Goal: Information Seeking & Learning: Learn about a topic

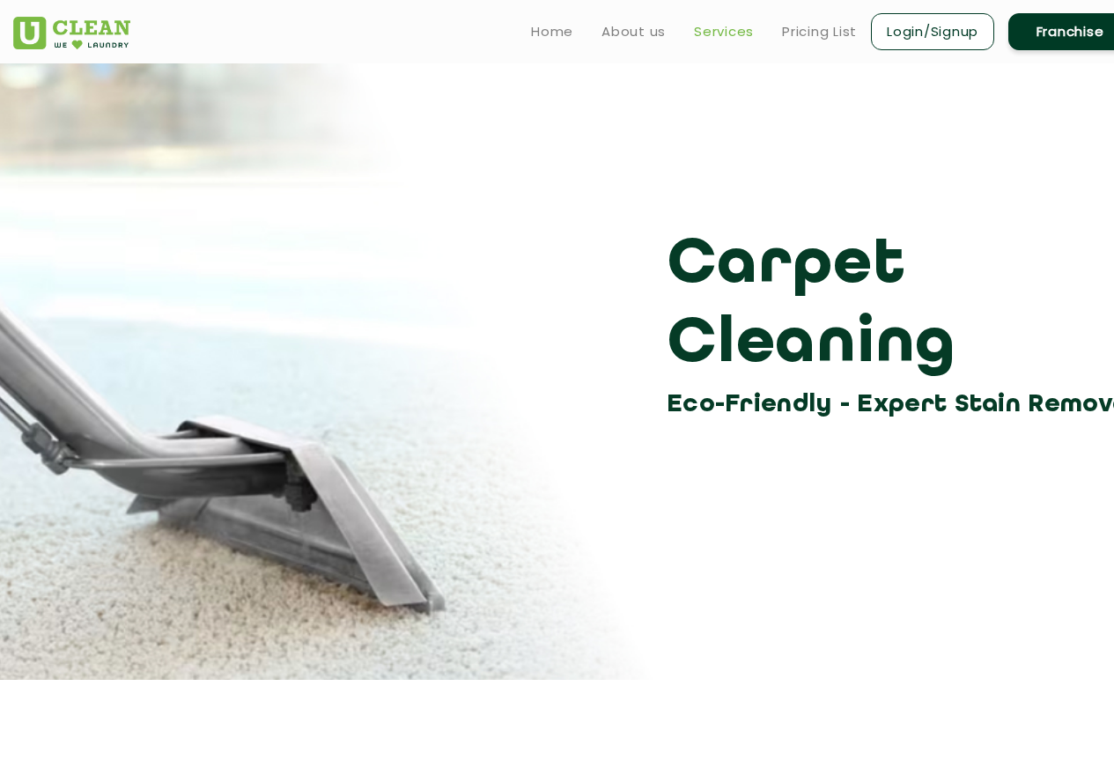
click at [724, 35] on link "Services" at bounding box center [724, 31] width 60 height 21
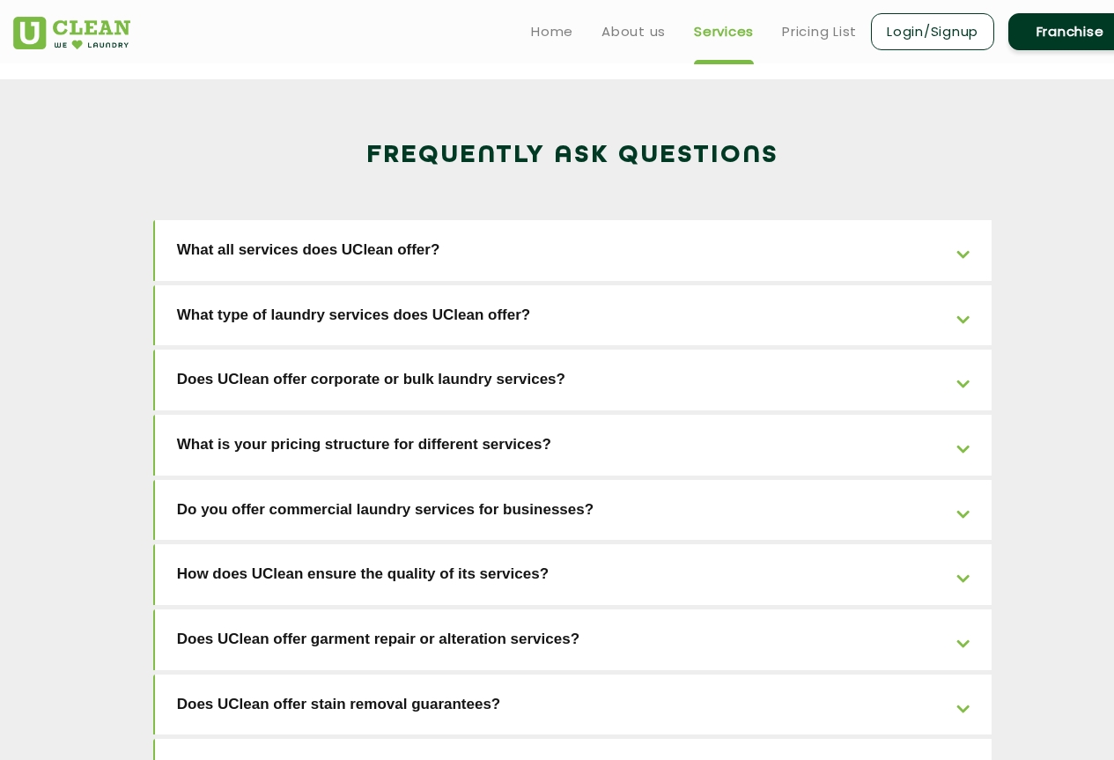
scroll to position [2561, 0]
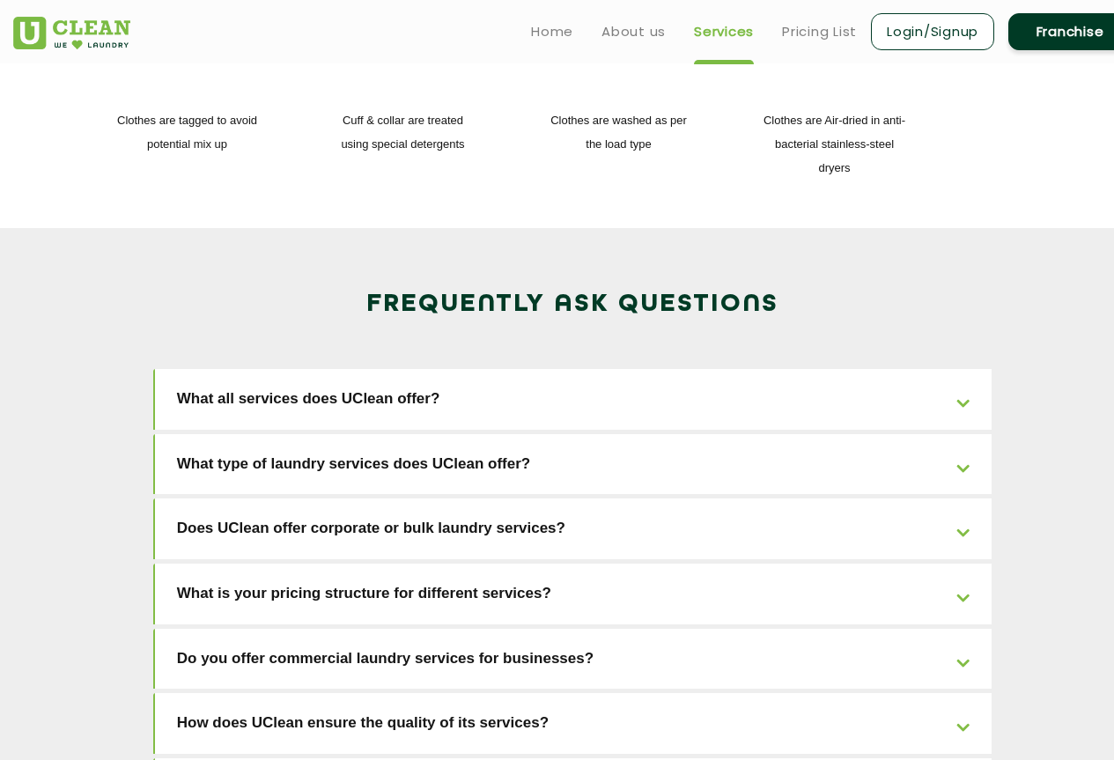
click at [392, 369] on link "What all services does UClean offer?" at bounding box center [574, 399] width 838 height 61
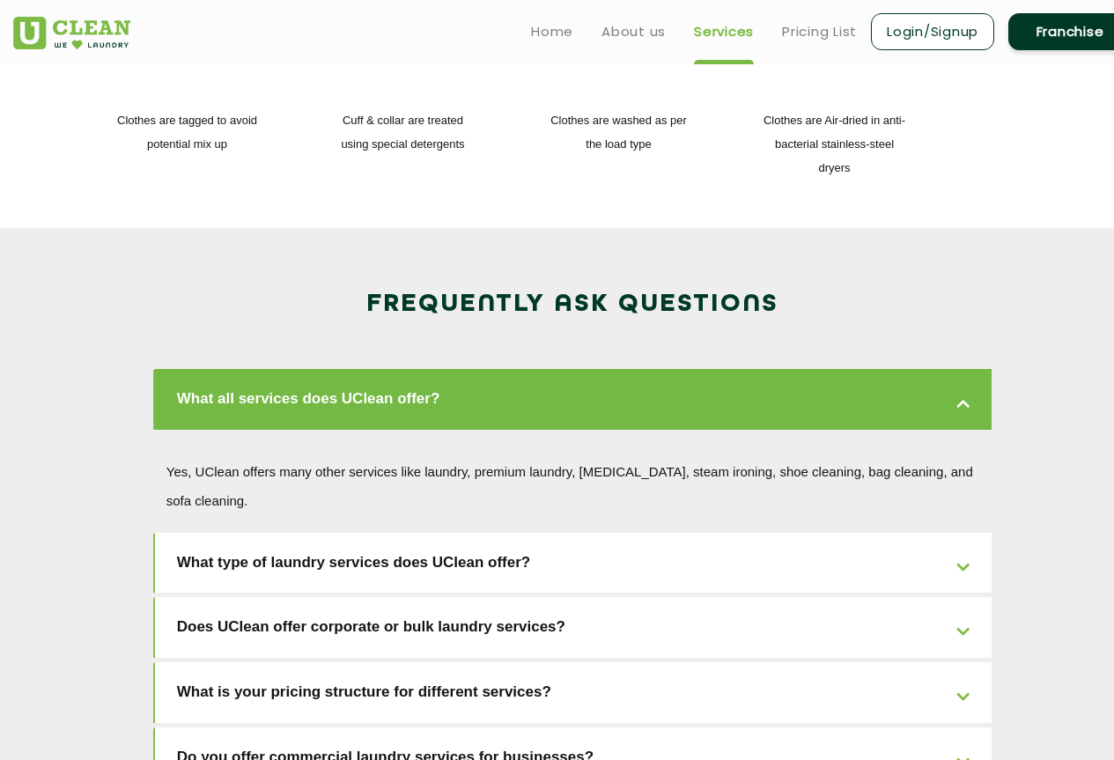
click at [447, 533] on link "What type of laundry services does UClean offer?" at bounding box center [574, 563] width 838 height 61
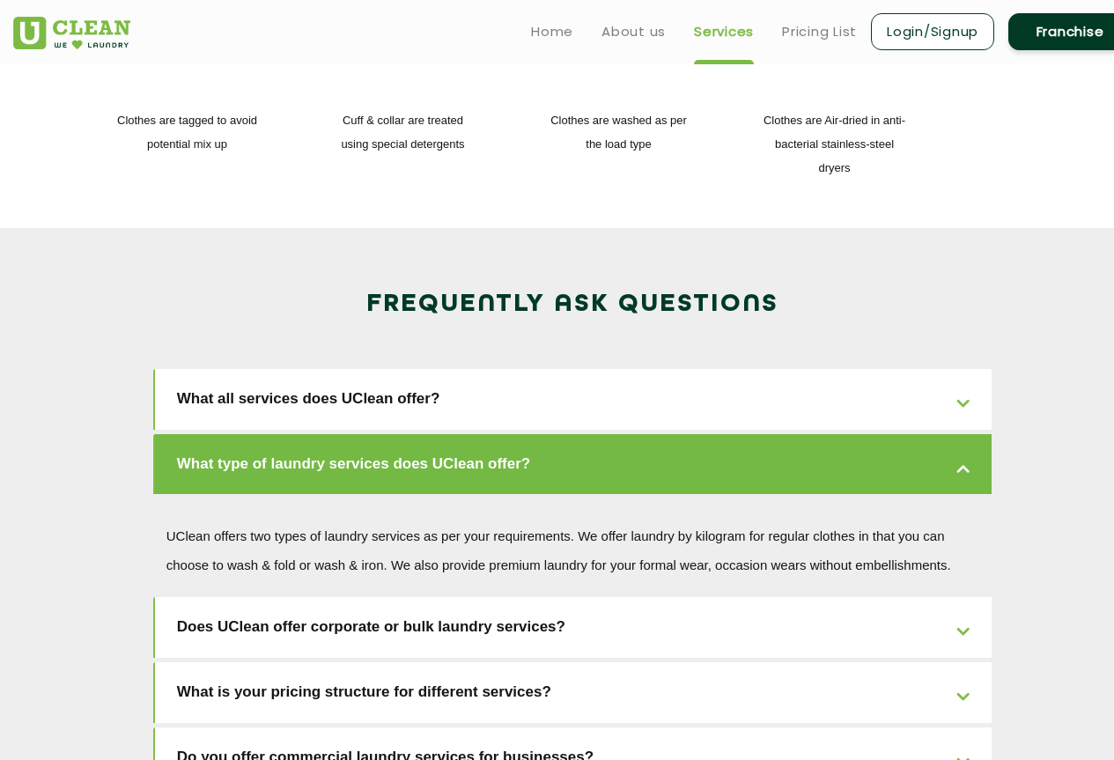
click at [447, 597] on link "Does UClean offer corporate or bulk laundry services?" at bounding box center [574, 627] width 838 height 61
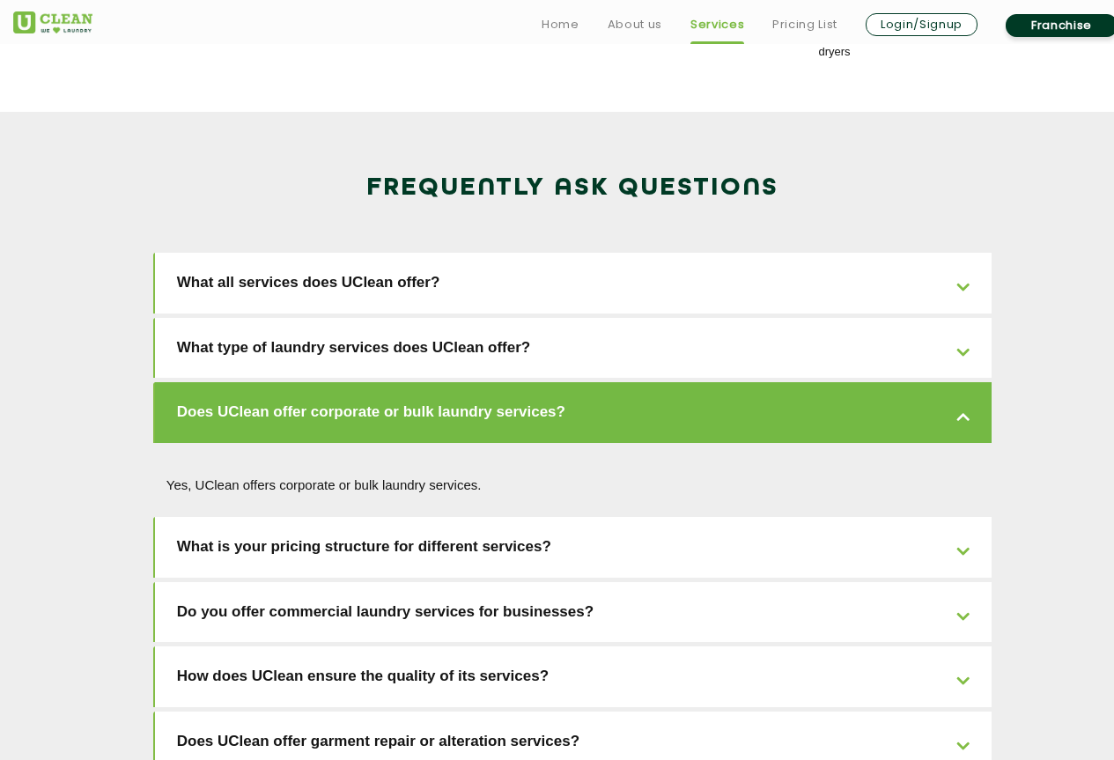
scroll to position [2825, 0]
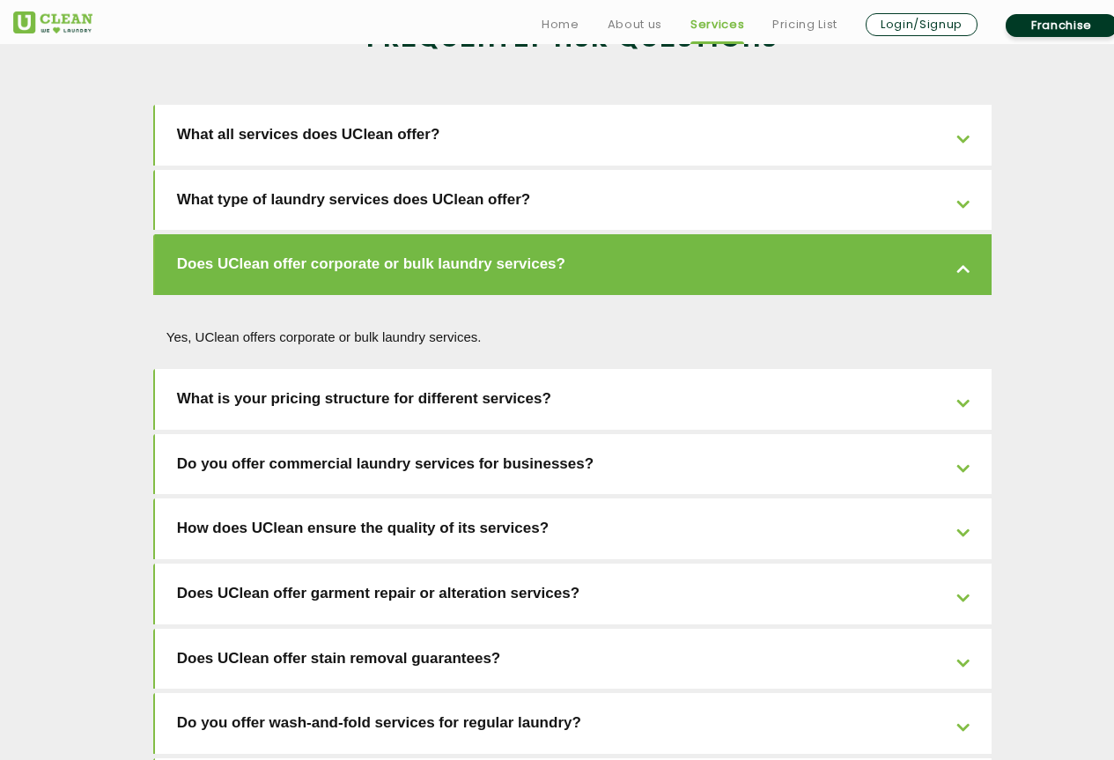
click at [473, 434] on link "Do you offer commercial laundry services for businesses?" at bounding box center [574, 464] width 838 height 61
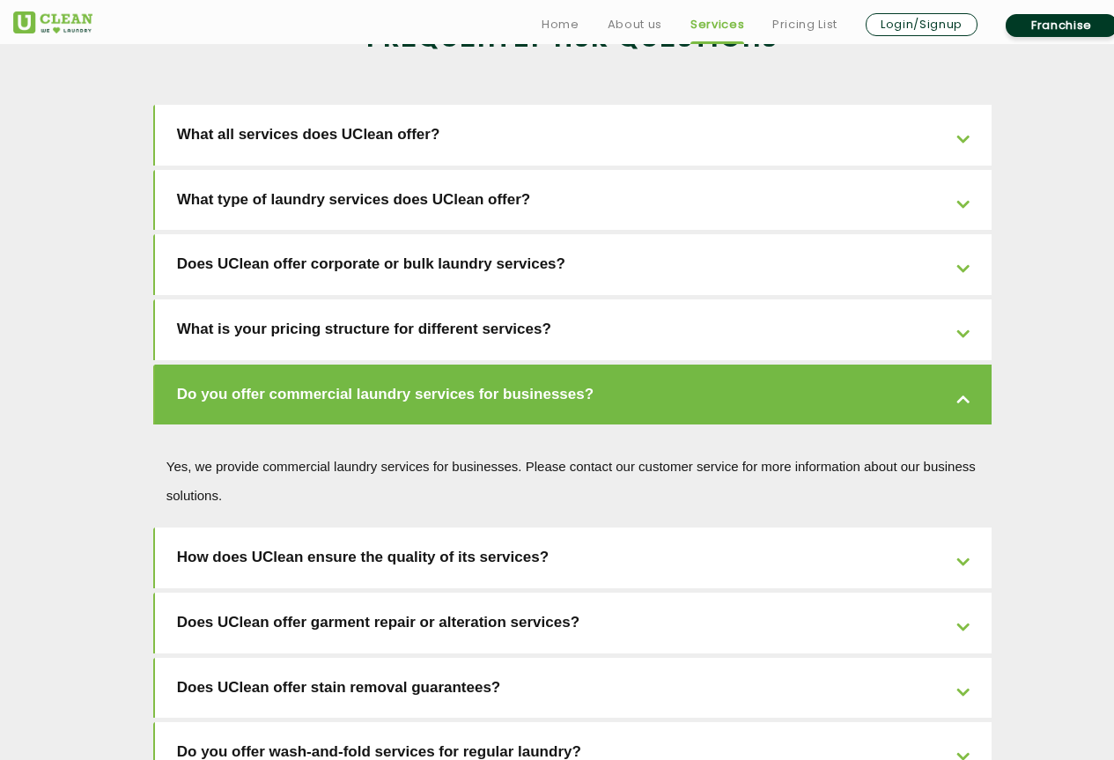
click at [440, 593] on link "Does UClean offer garment repair or alteration services?" at bounding box center [574, 623] width 838 height 61
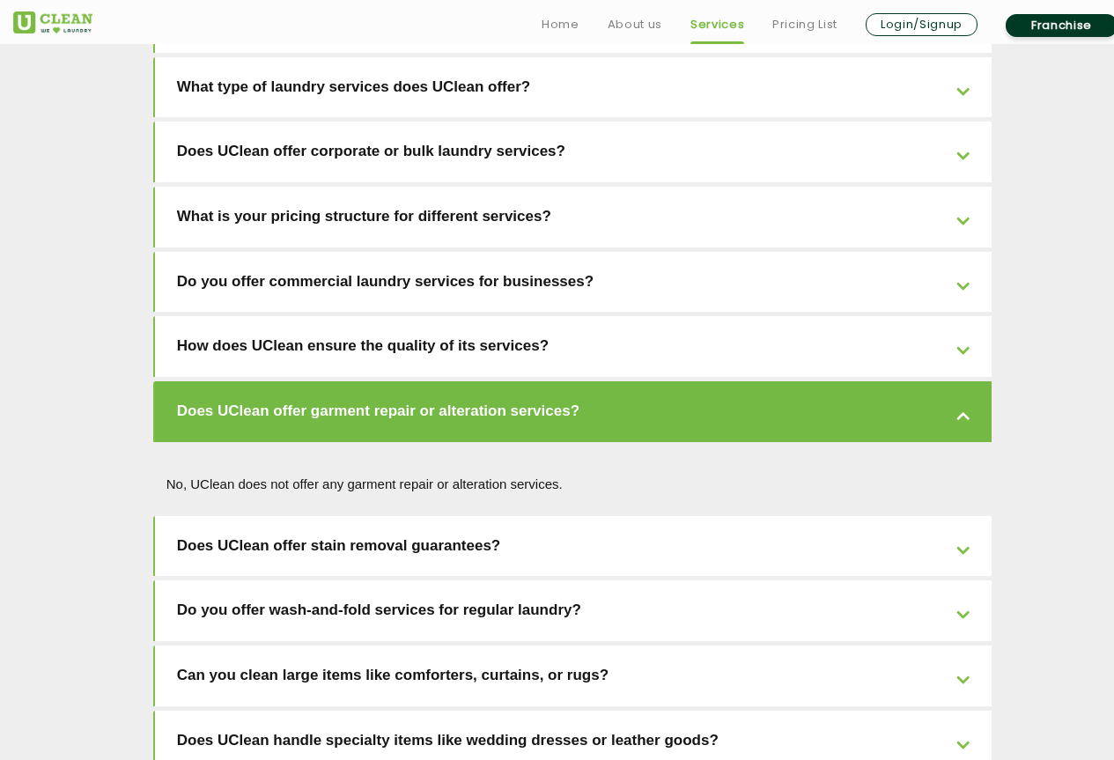
scroll to position [3089, 0]
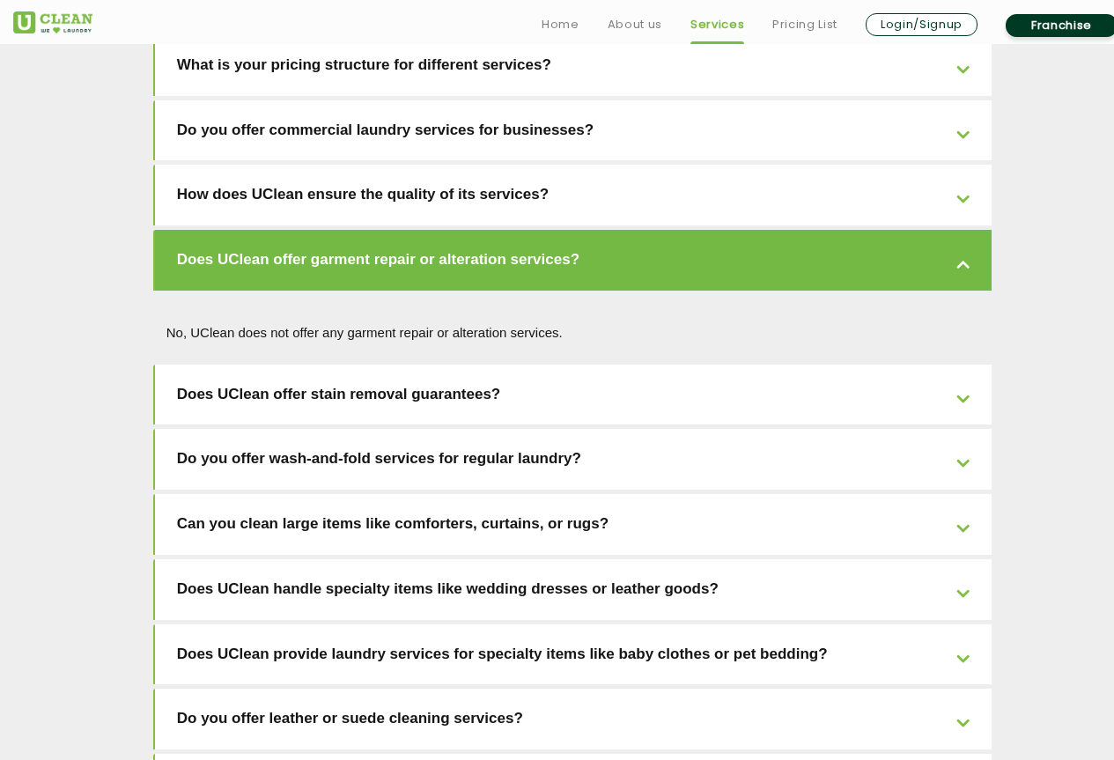
click at [440, 494] on link "Can you clean large items like comforters, curtains, or rugs?" at bounding box center [574, 524] width 838 height 61
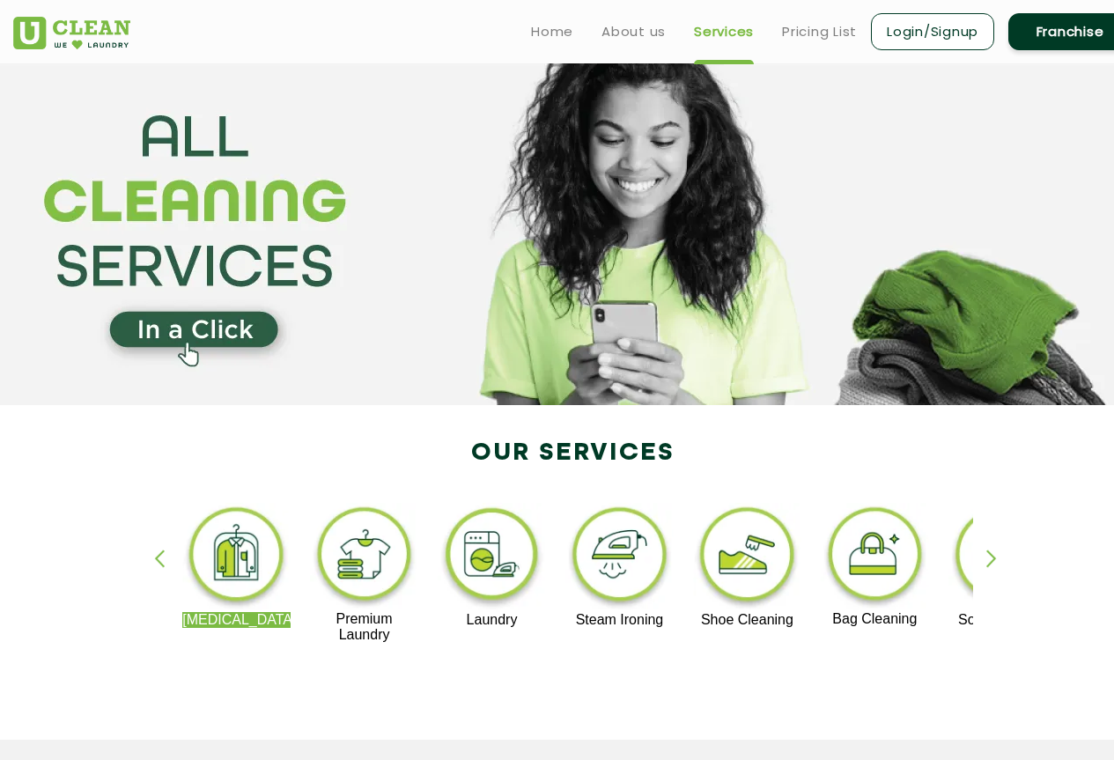
scroll to position [0, 0]
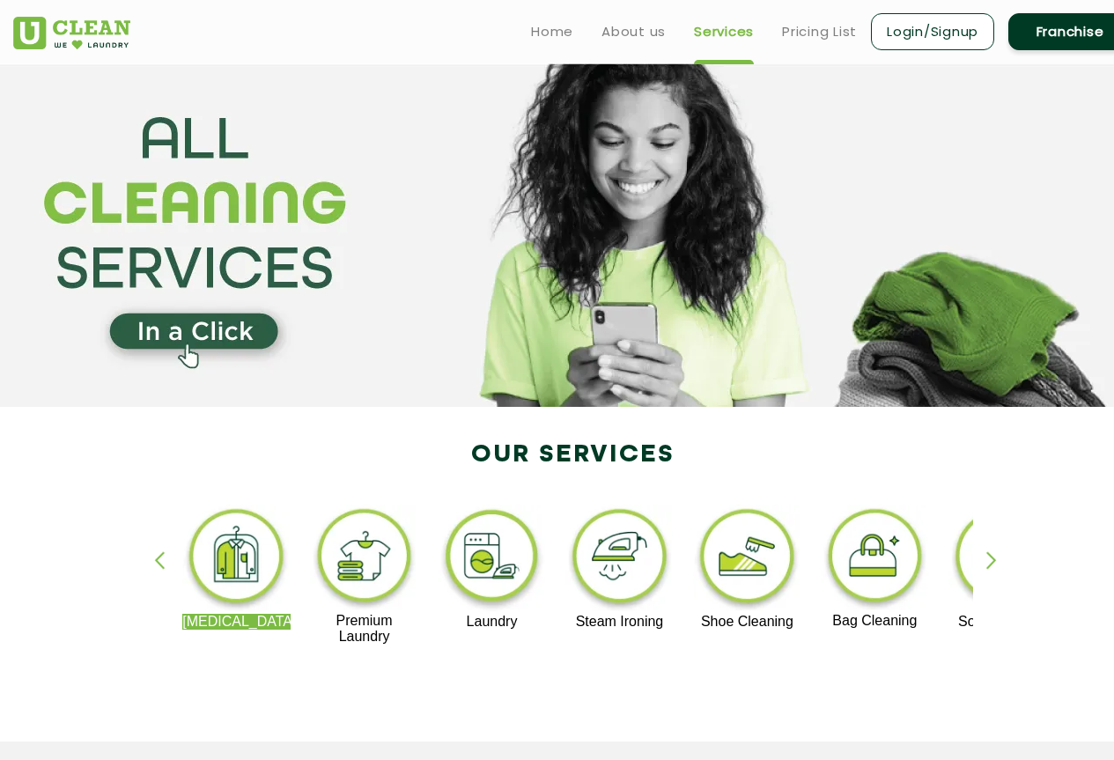
click at [757, 545] on img at bounding box center [747, 559] width 108 height 109
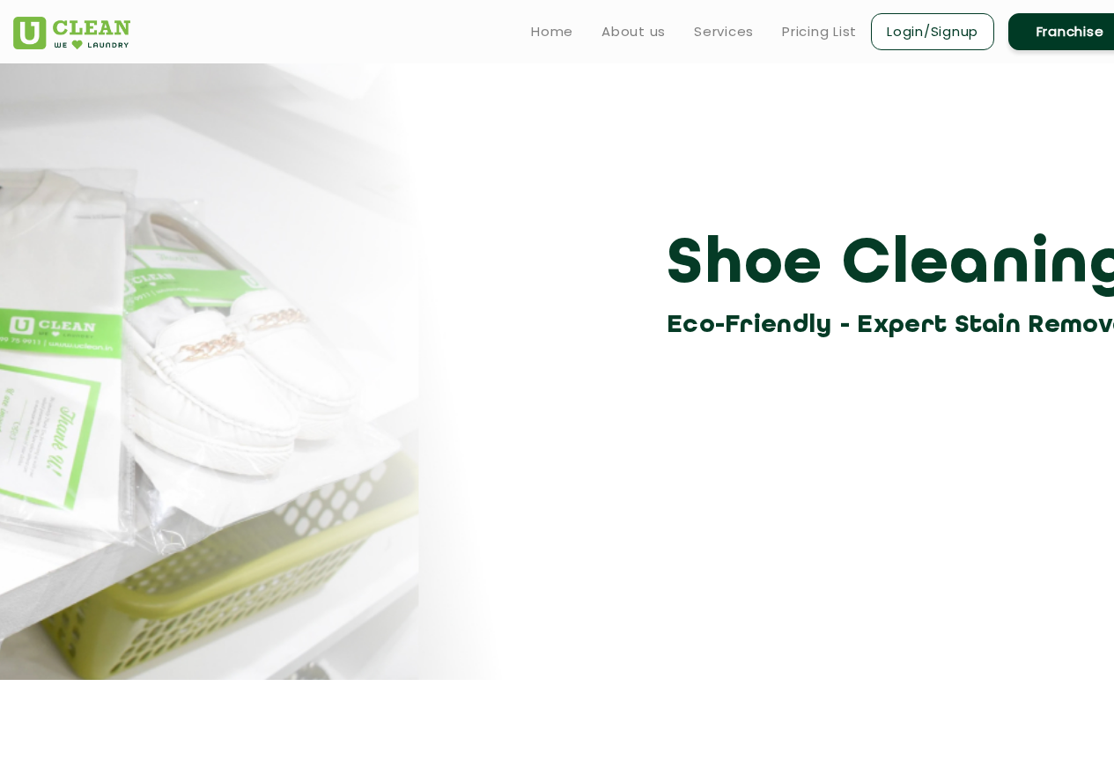
click at [554, 383] on section "Shoe Cleaning Eco-Friendly - Expert Stain Removal" at bounding box center [557, 371] width 1114 height 617
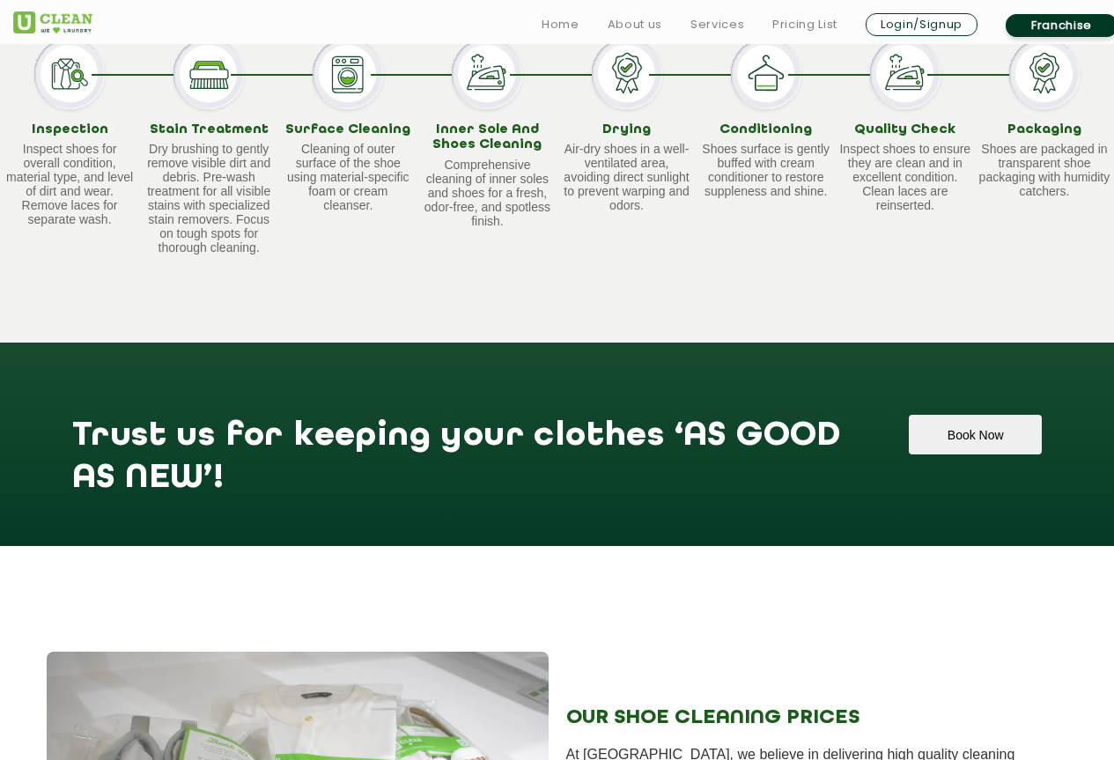
scroll to position [1585, 0]
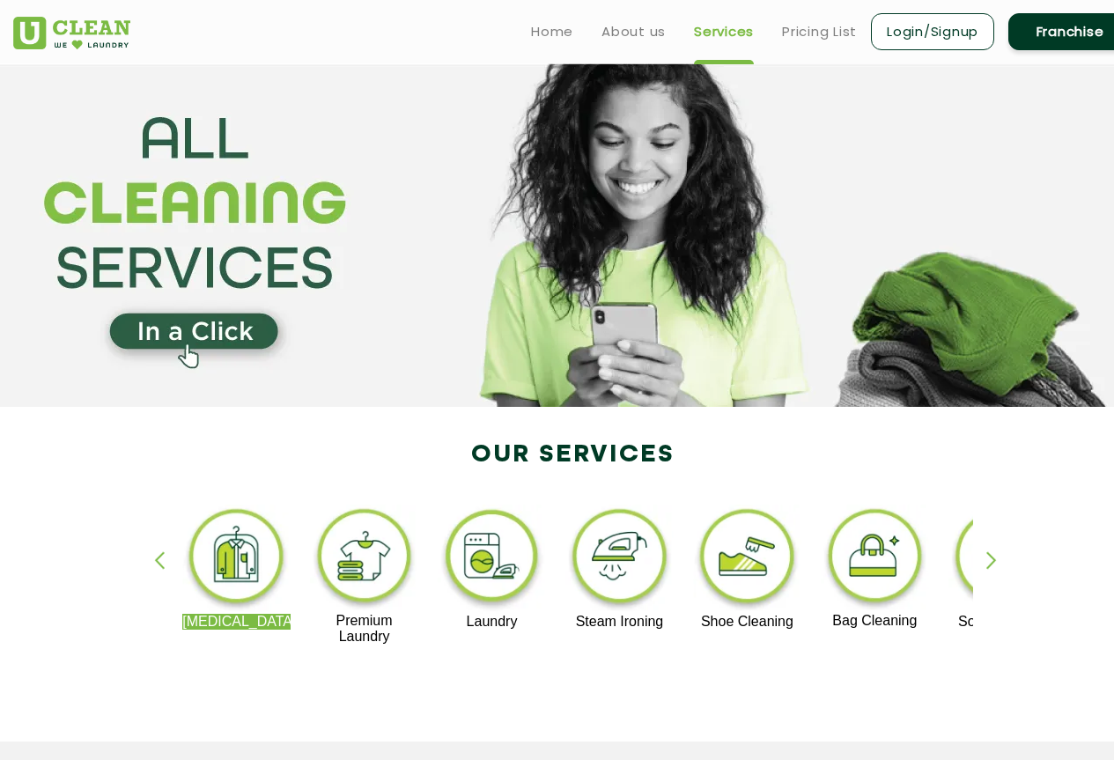
click at [872, 593] on img at bounding box center [875, 559] width 108 height 108
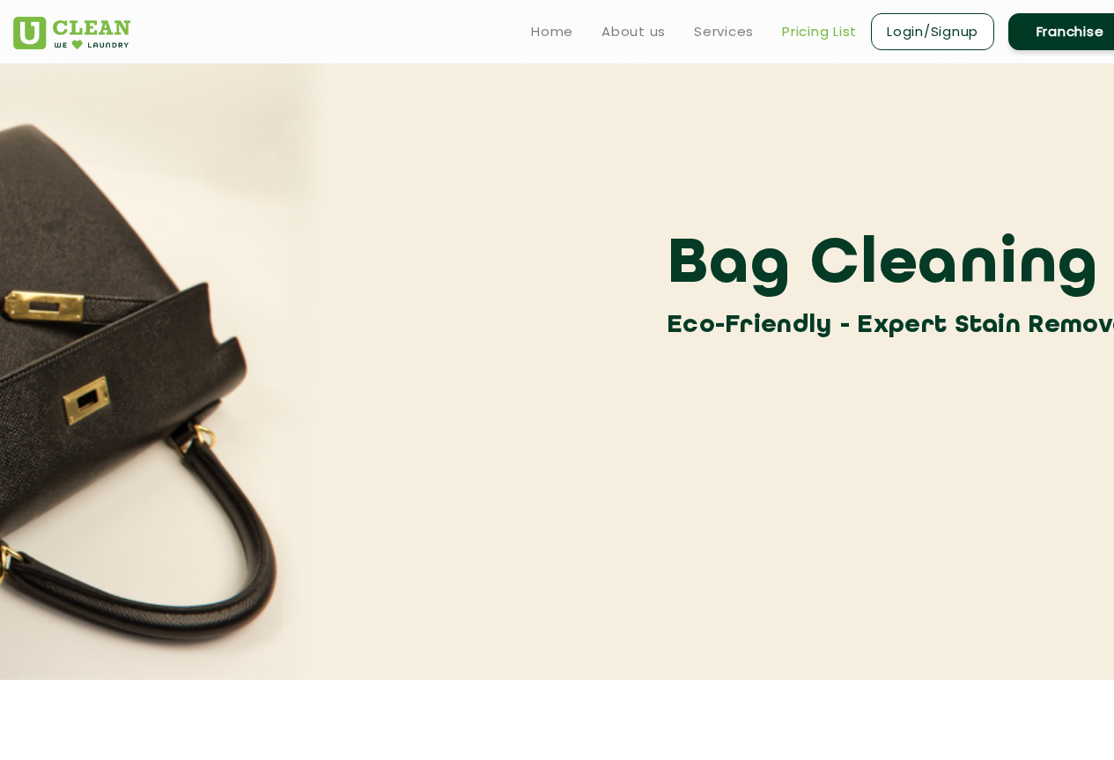
click at [826, 26] on link "Pricing List" at bounding box center [819, 31] width 75 height 21
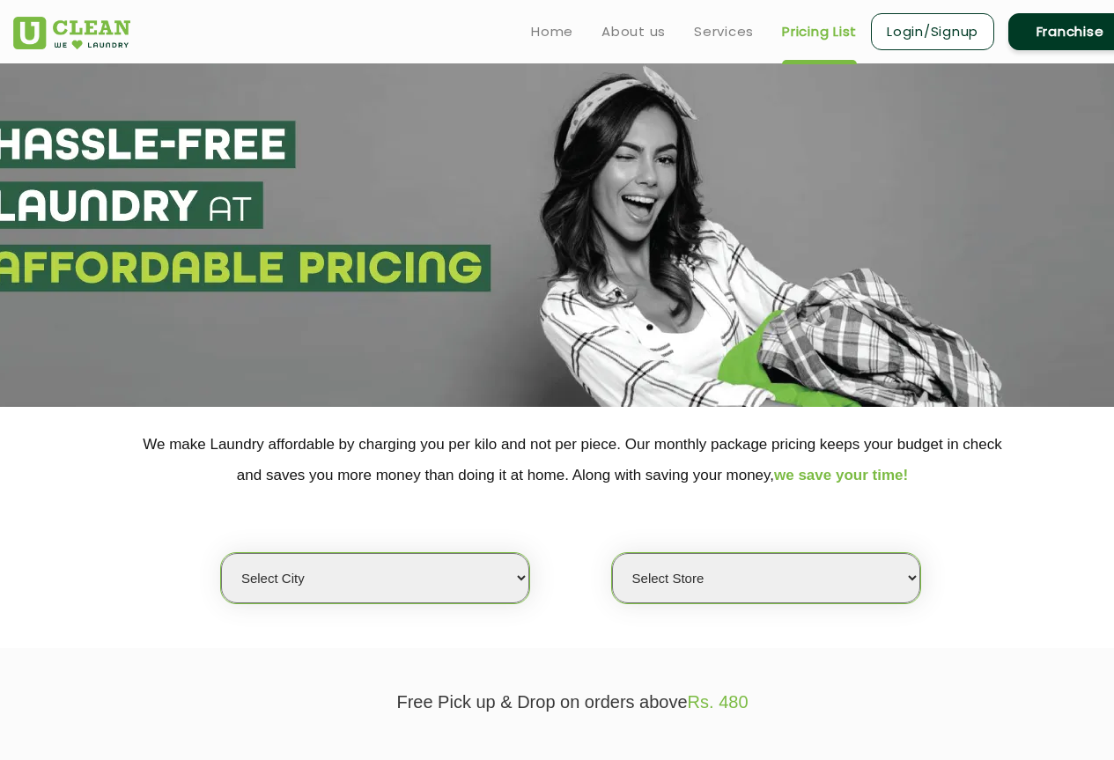
select select "0"
click at [732, 28] on link "Services" at bounding box center [724, 31] width 60 height 21
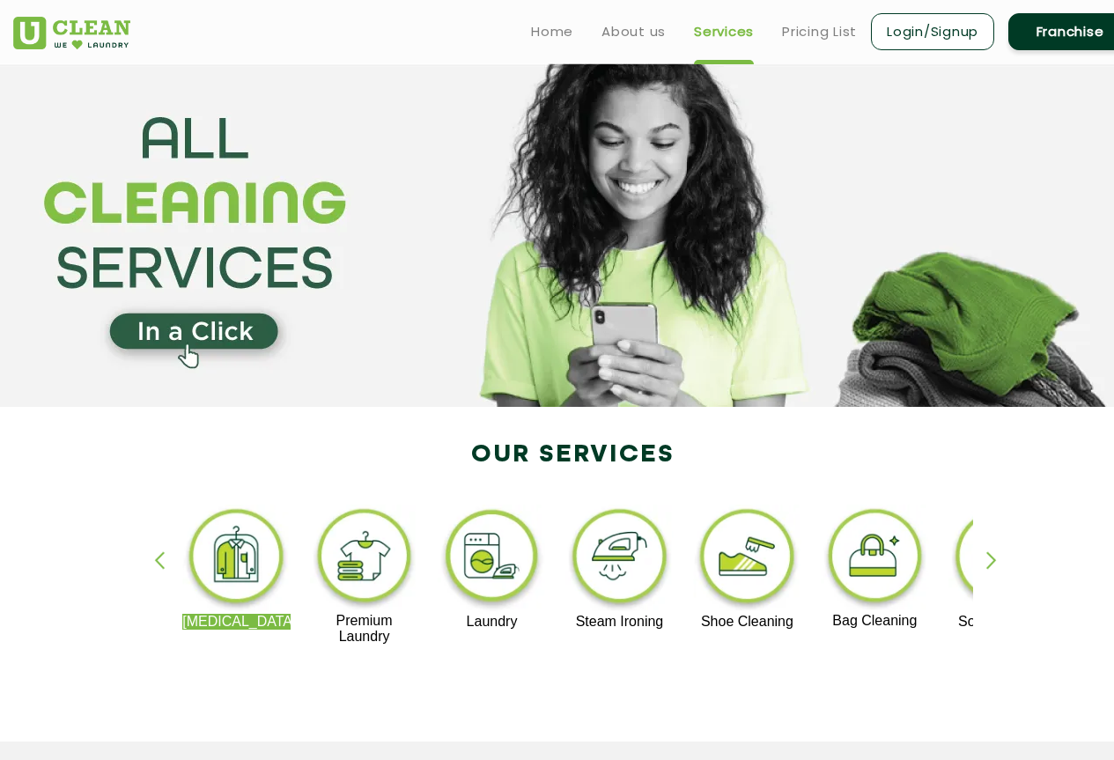
click at [996, 560] on div "button" at bounding box center [1000, 575] width 26 height 48
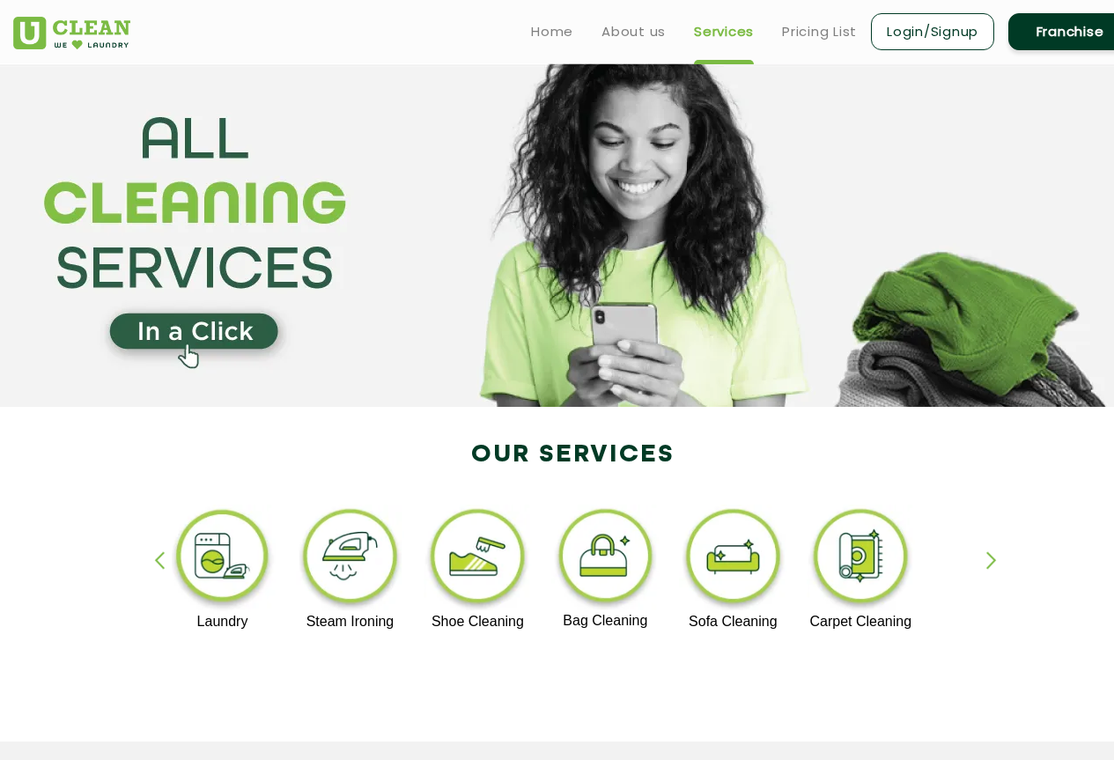
click at [877, 553] on img at bounding box center [861, 559] width 108 height 109
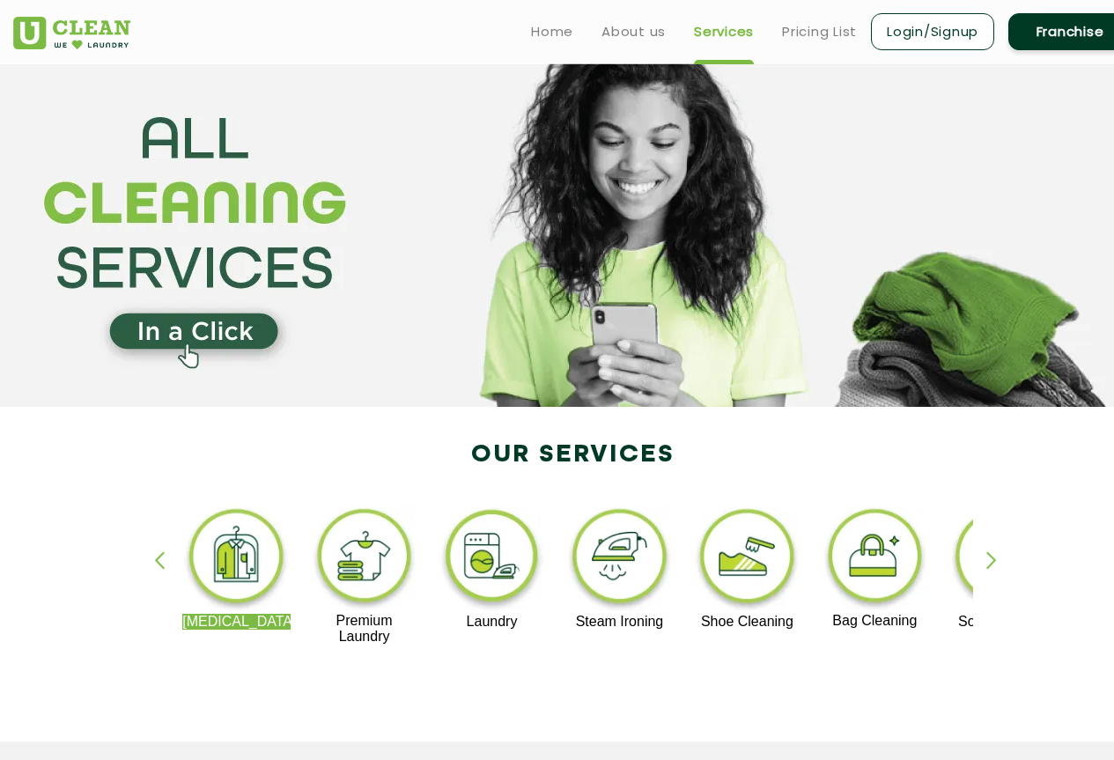
click at [491, 559] on img at bounding box center [492, 559] width 108 height 109
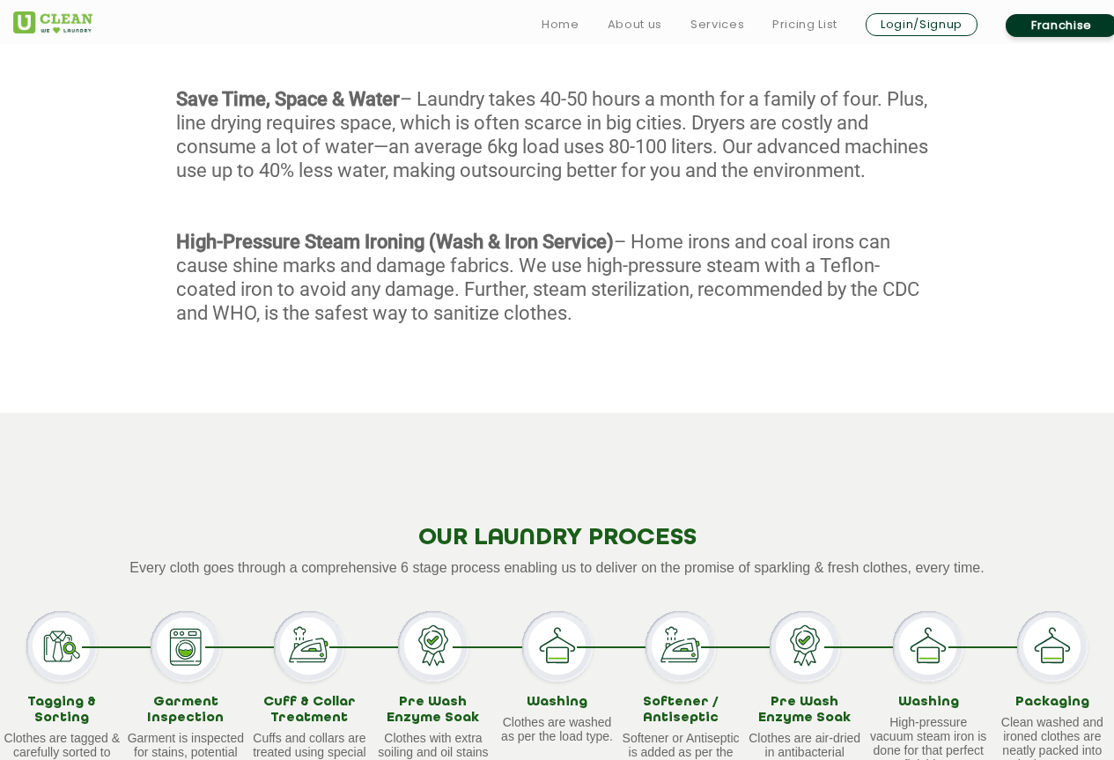
scroll to position [1455, 0]
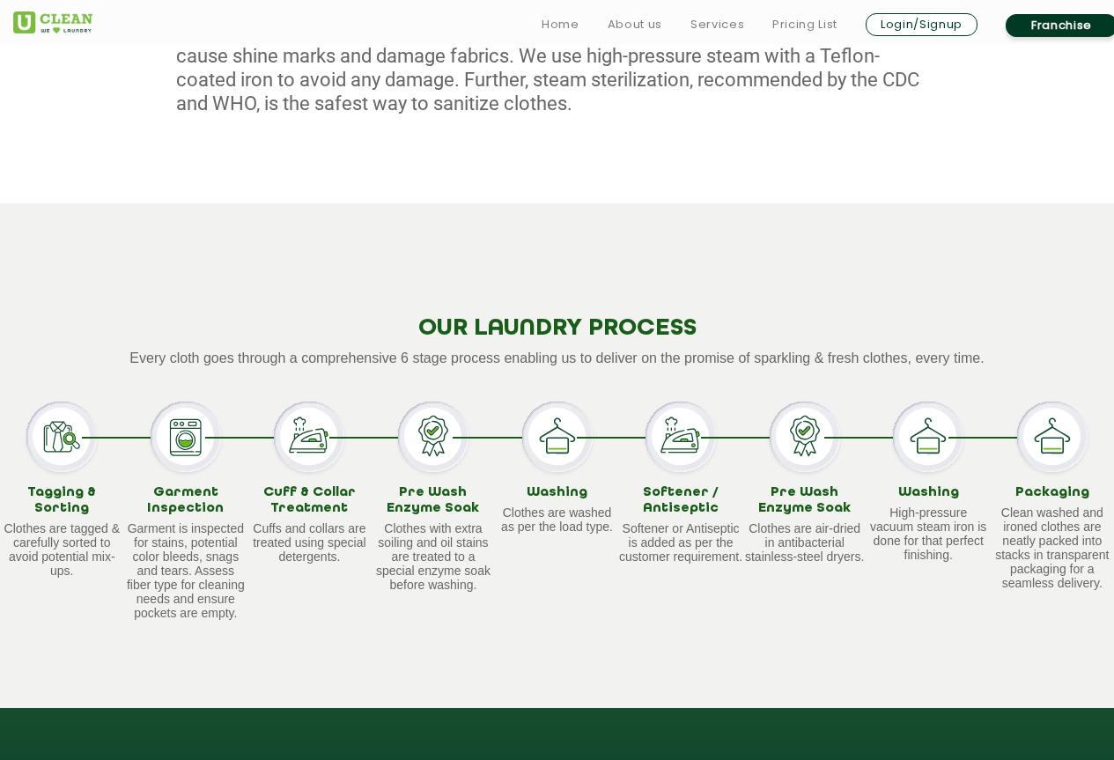
click at [183, 472] on img at bounding box center [186, 437] width 70 height 70
click at [896, 472] on img at bounding box center [928, 437] width 70 height 70
click at [920, 472] on img at bounding box center [928, 437] width 70 height 70
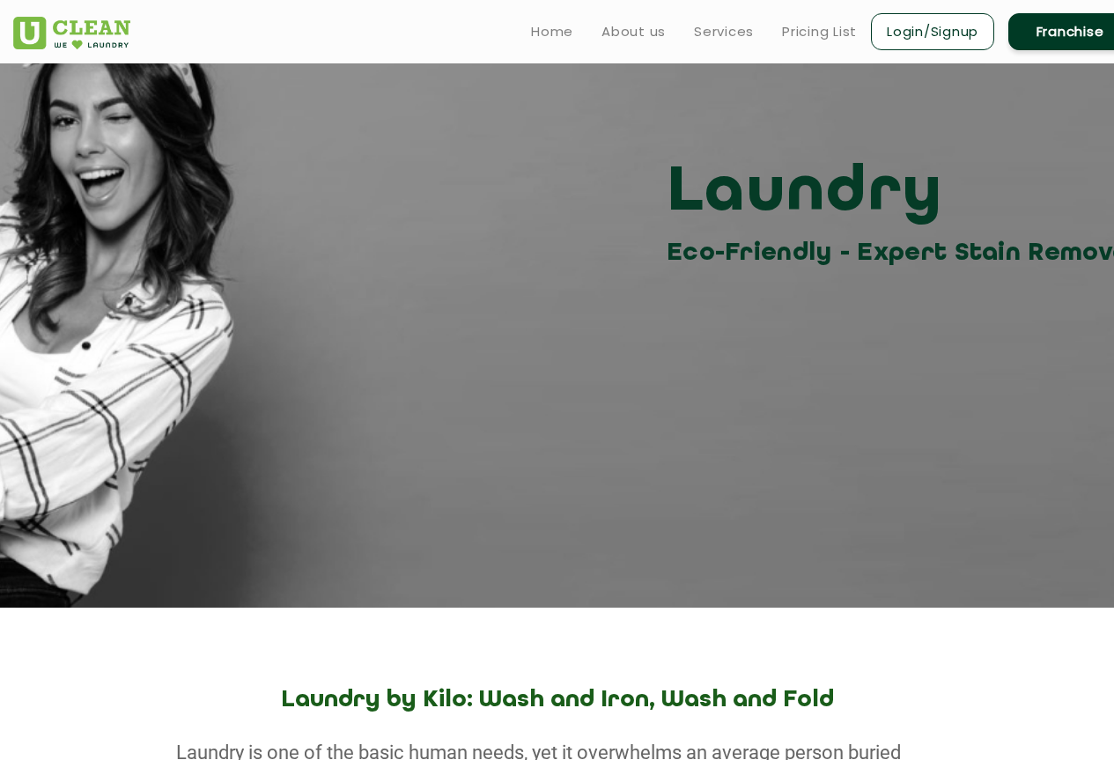
scroll to position [0, 0]
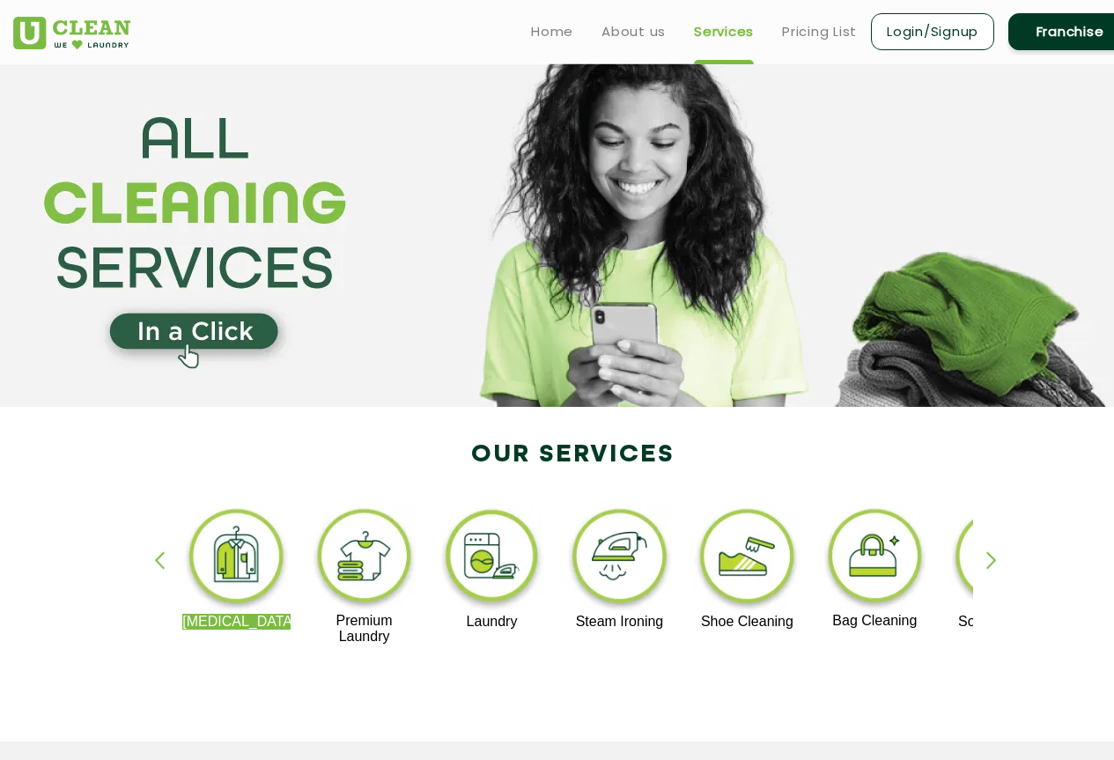
click at [251, 558] on img at bounding box center [236, 559] width 108 height 109
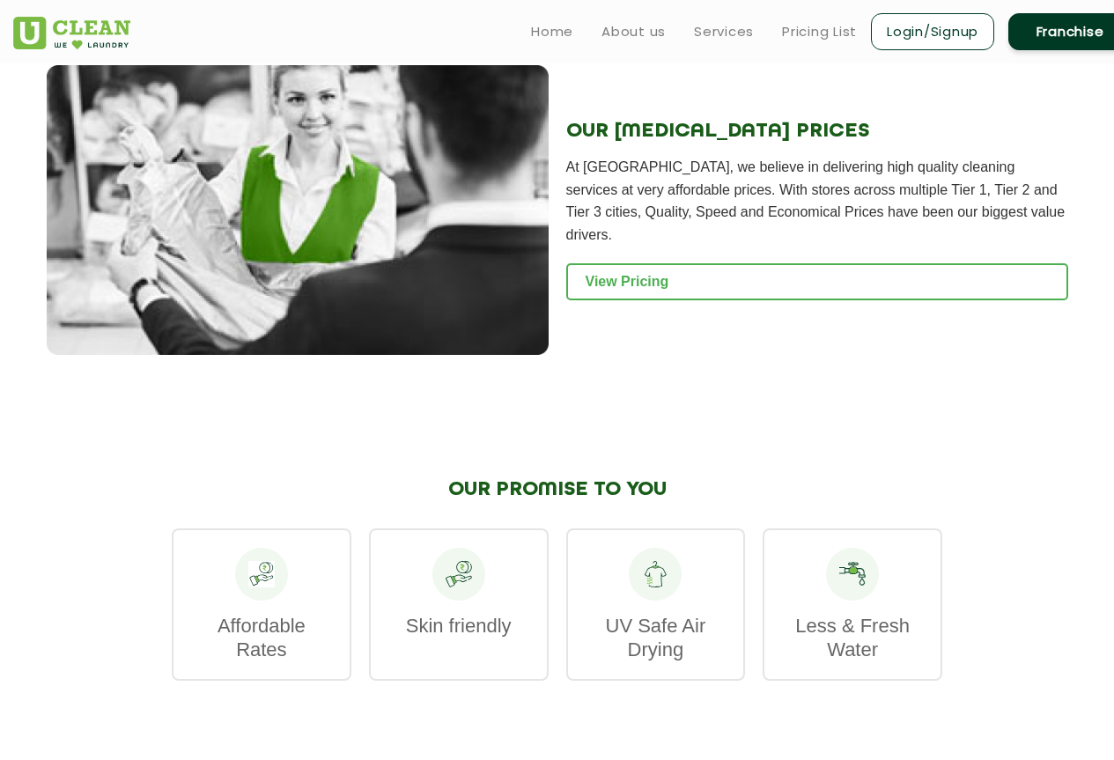
scroll to position [1962, 0]
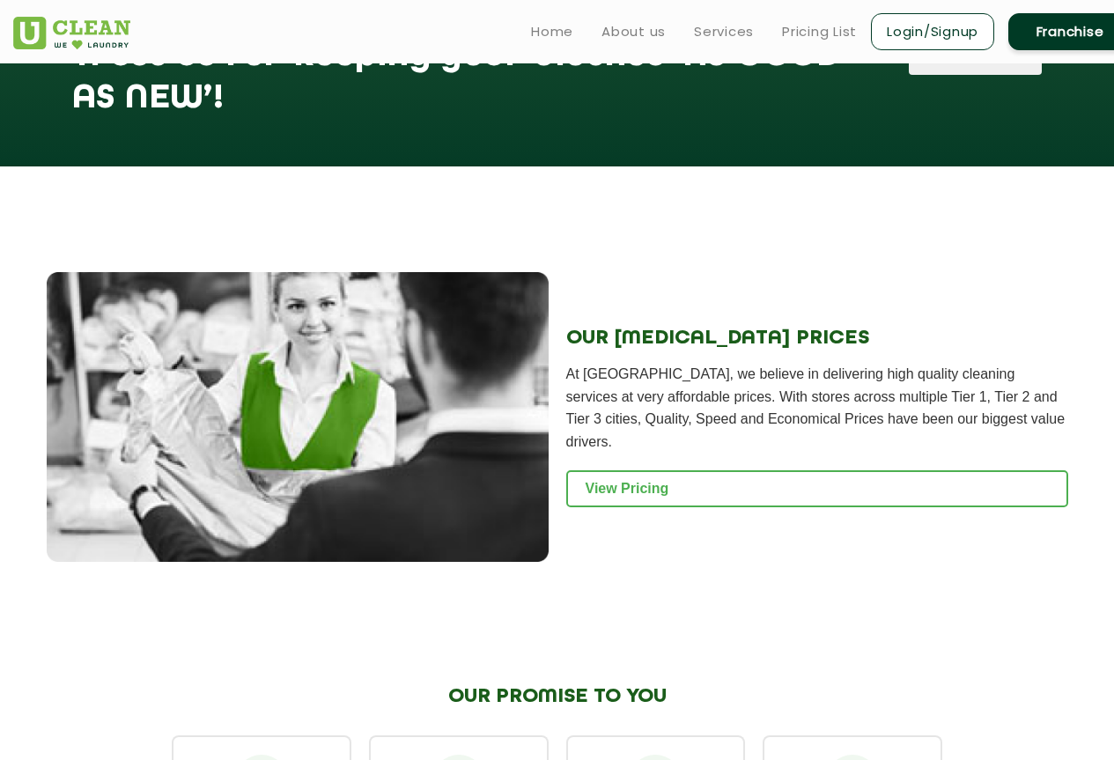
click at [728, 327] on h2 "OUR DRY CLEANING PRICES" at bounding box center [817, 338] width 502 height 23
drag, startPoint x: 812, startPoint y: 304, endPoint x: 658, endPoint y: 306, distance: 154.2
click at [658, 327] on h2 "OUR DRY CLEANING PRICES" at bounding box center [817, 338] width 502 height 23
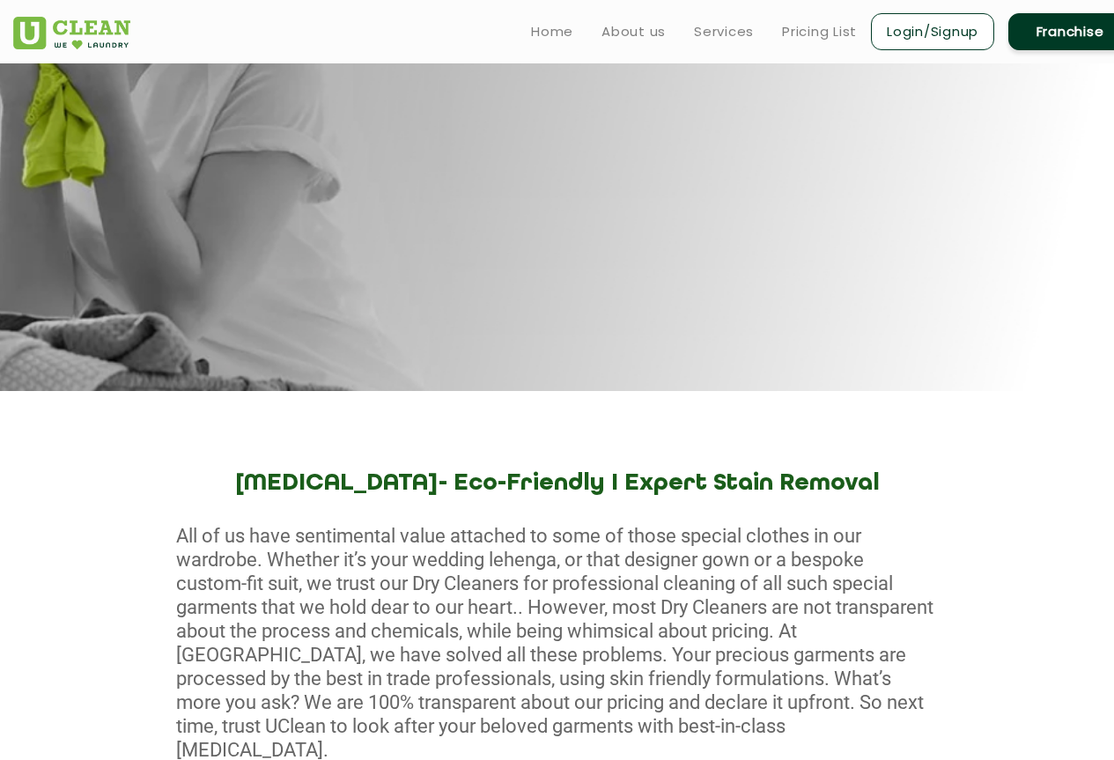
scroll to position [0, 0]
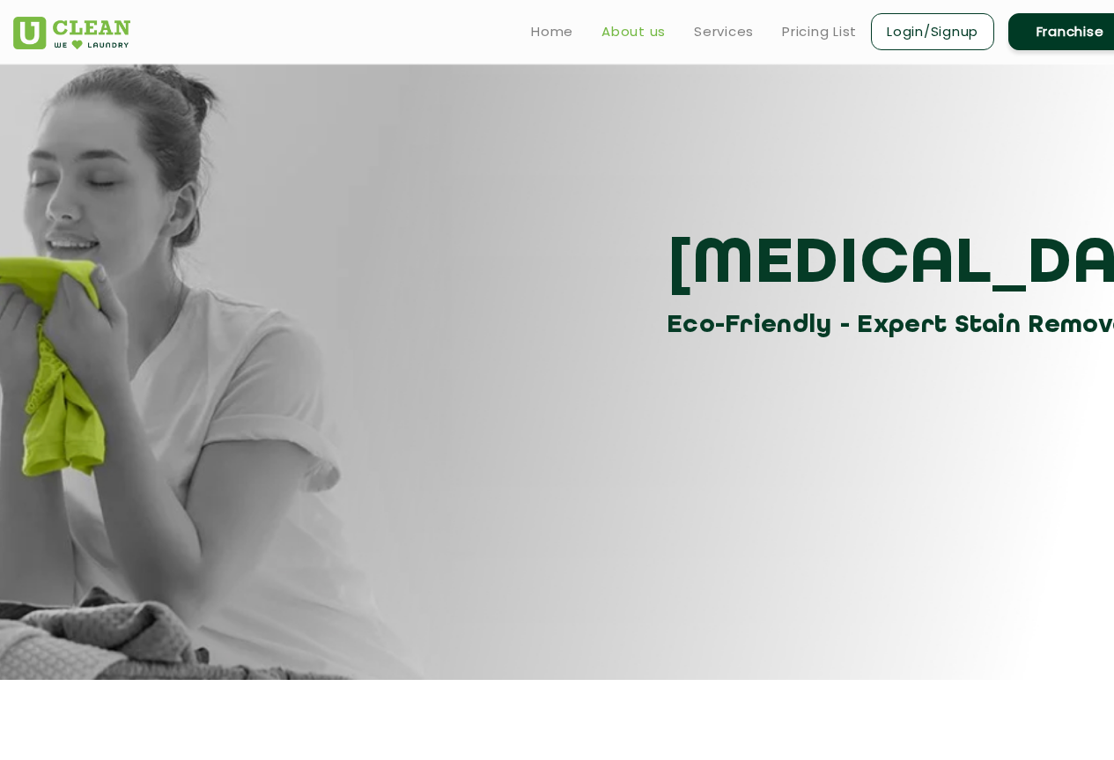
click at [646, 28] on link "About us" at bounding box center [634, 31] width 64 height 21
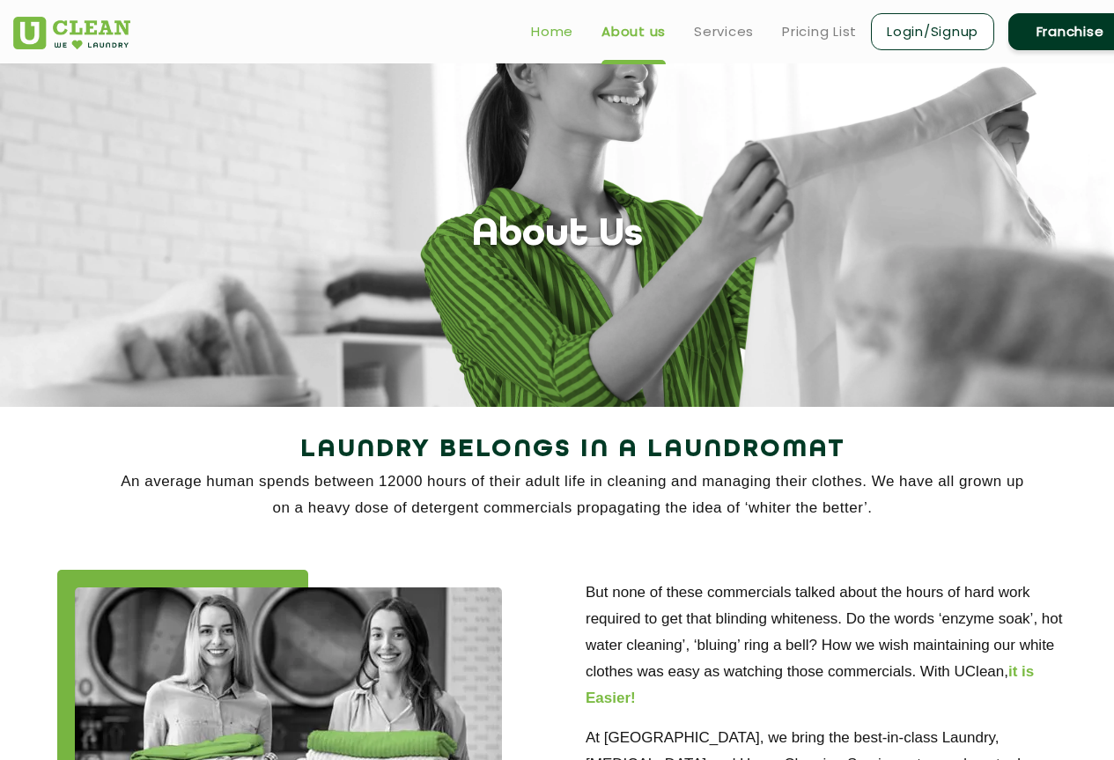
click at [558, 27] on link "Home" at bounding box center [552, 31] width 42 height 21
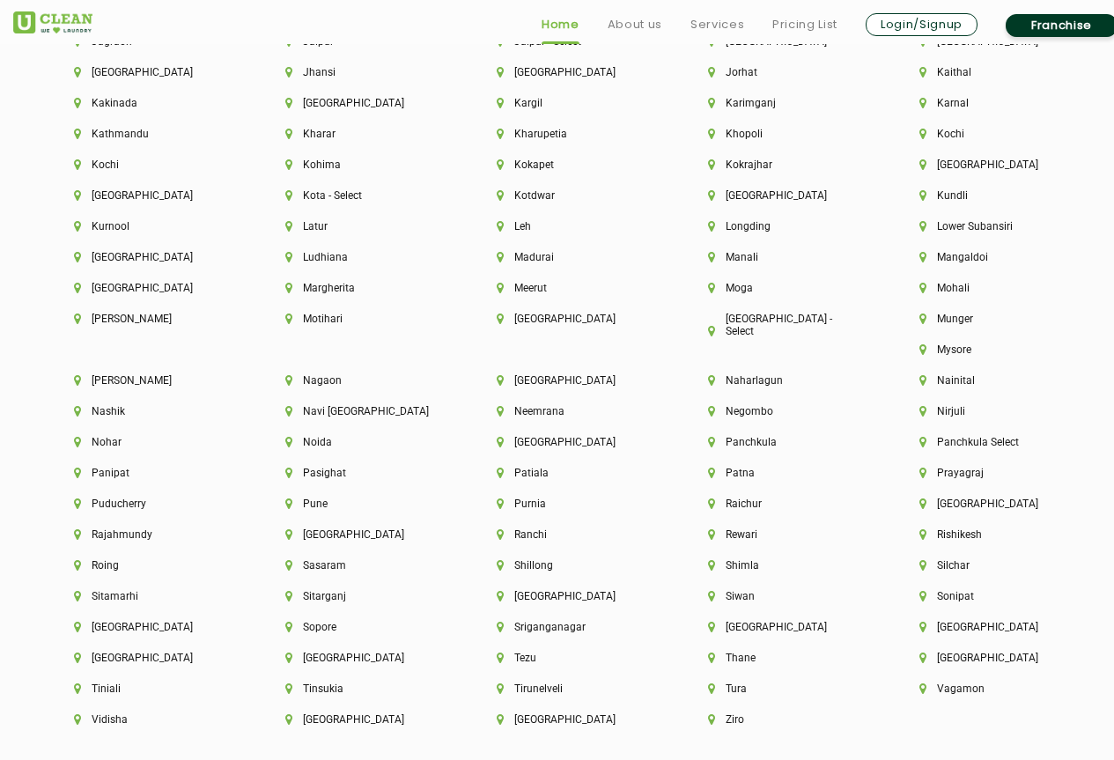
scroll to position [4404, 0]
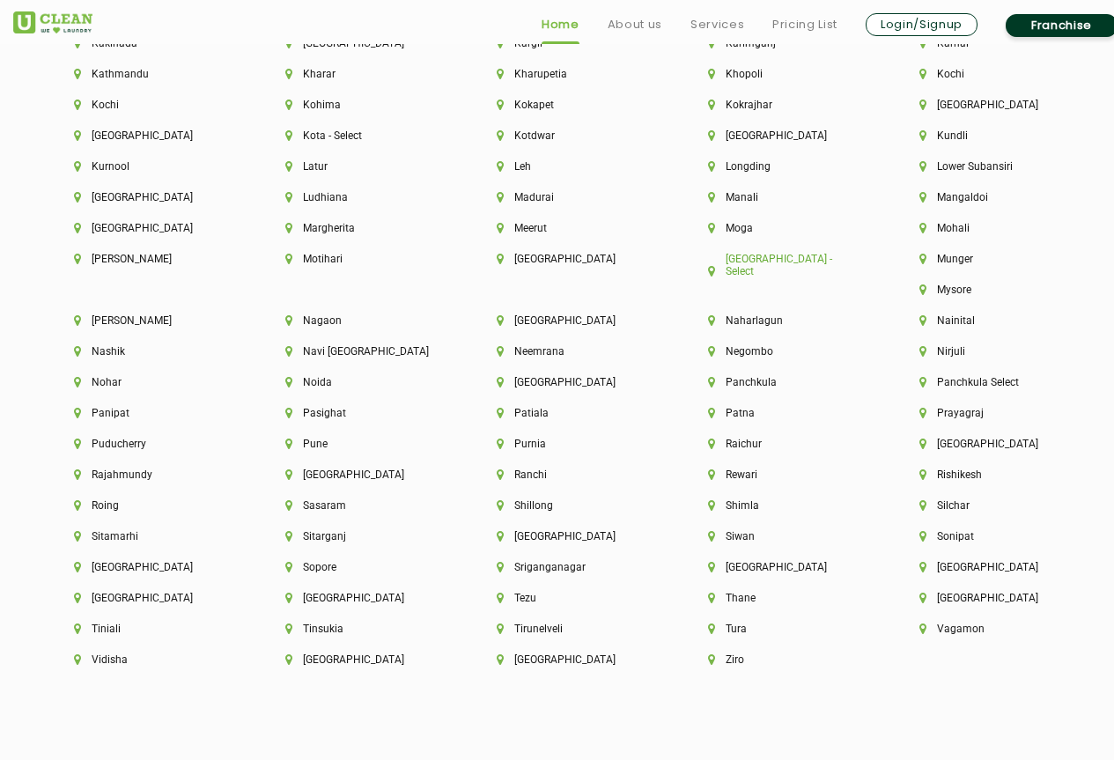
click at [789, 258] on li "[GEOGRAPHIC_DATA] - Select" at bounding box center [783, 265] width 151 height 25
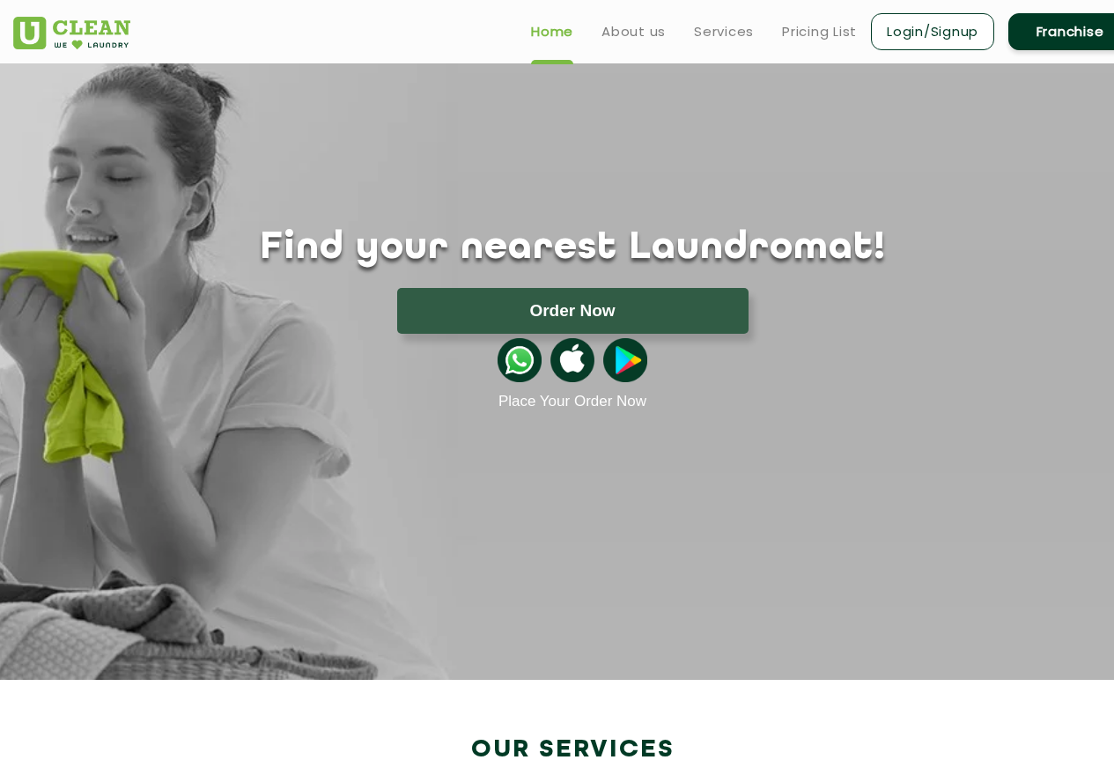
scroll to position [2800, 0]
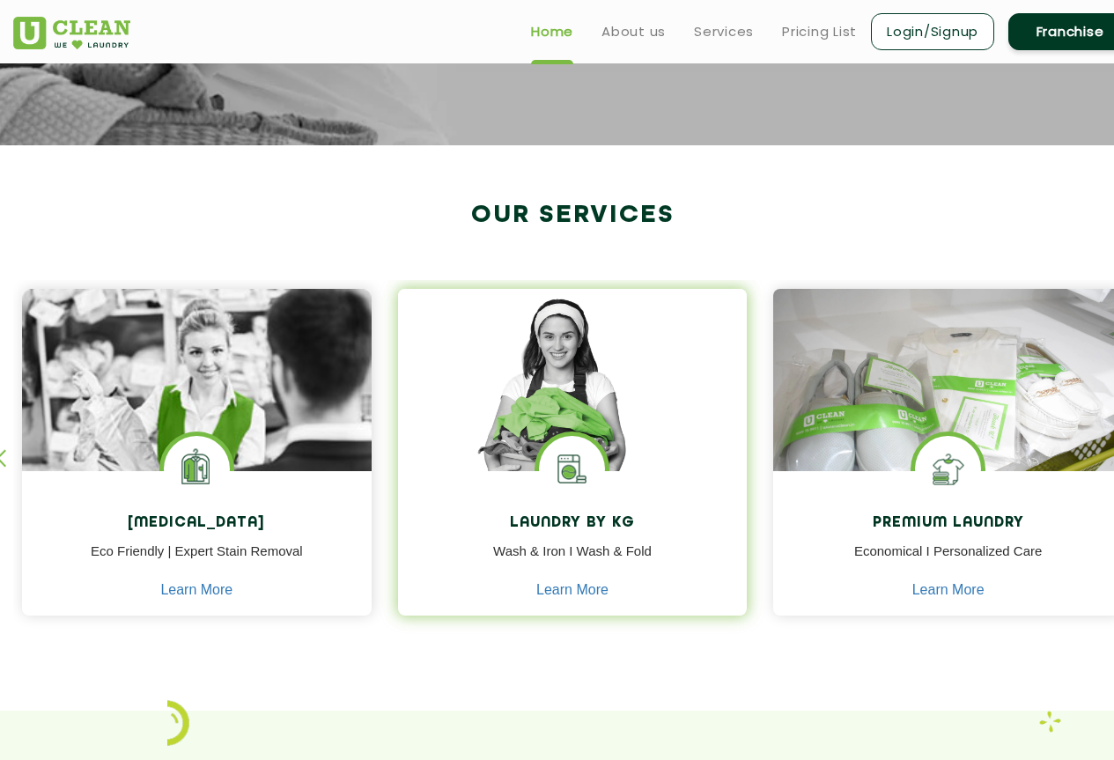
scroll to position [528, 0]
